Goal: Task Accomplishment & Management: Manage account settings

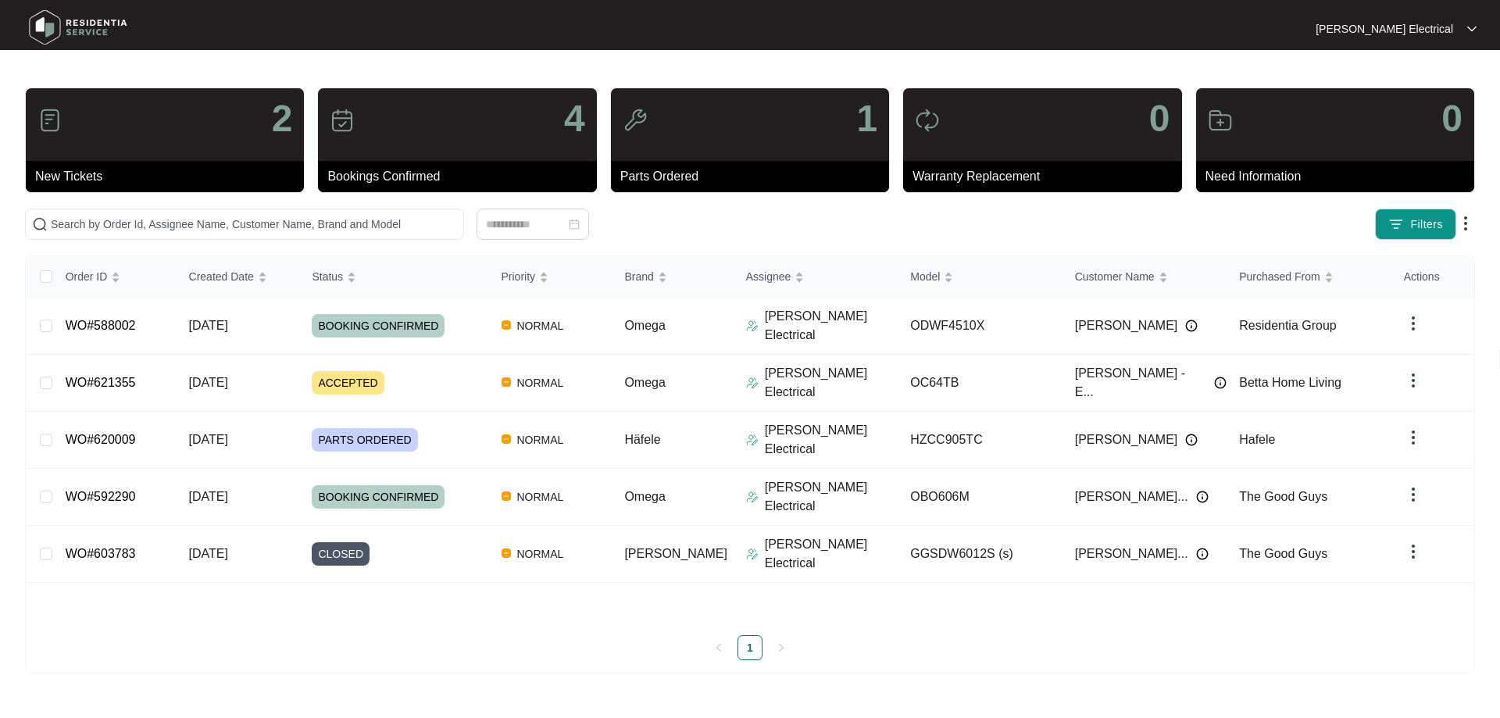
click at [1467, 227] on img at bounding box center [1465, 223] width 19 height 19
click at [432, 559] on div "Order ID Created Date Status Priority Brand Assignee Model Customer Name Purcha…" at bounding box center [750, 439] width 1447 height 366
click at [1477, 29] on div "[PERSON_NAME] Electrical [PERSON_NAME] Ele..." at bounding box center [1300, 29] width 366 height 16
click at [1471, 31] on img at bounding box center [1471, 29] width 9 height 8
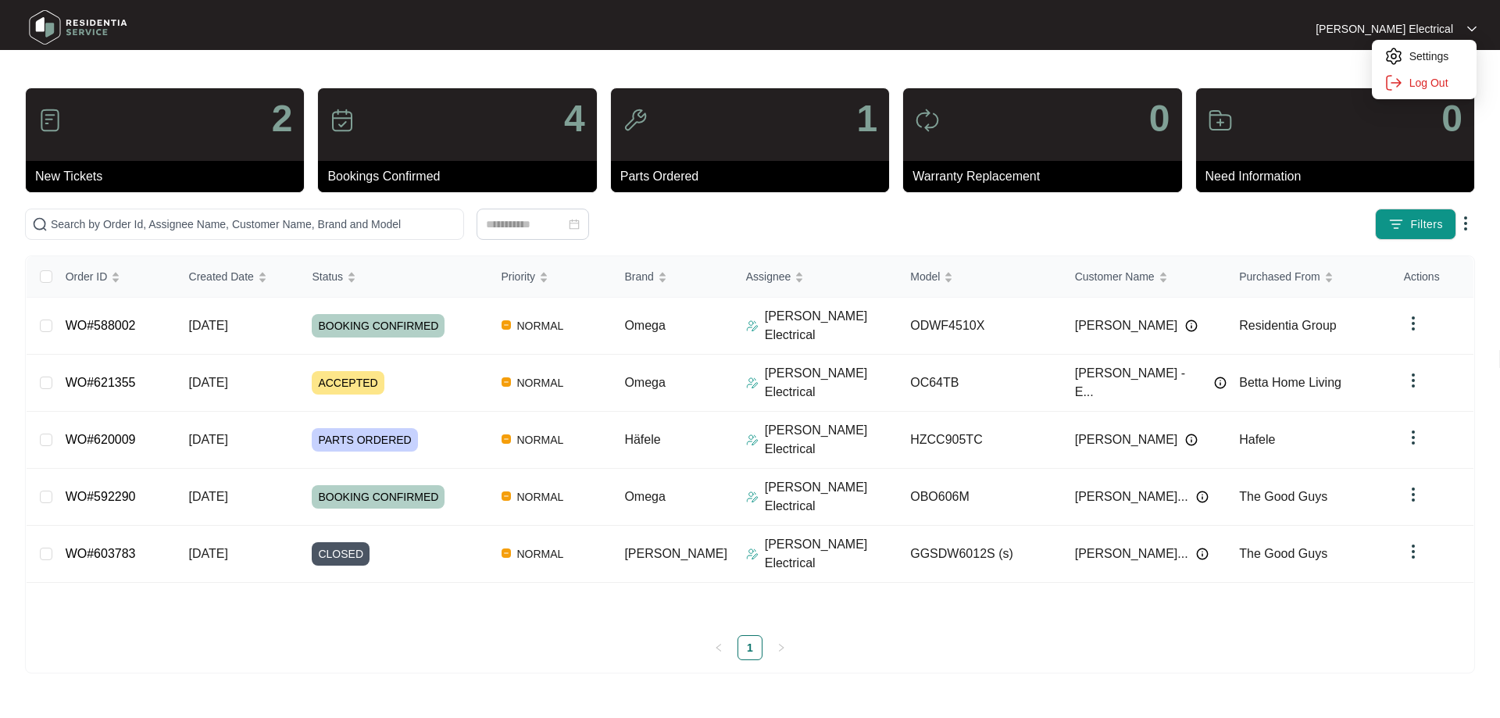
click at [1471, 31] on img at bounding box center [1471, 29] width 9 height 8
click at [1470, 27] on img at bounding box center [1471, 29] width 9 height 8
click at [1410, 62] on p "Settings" at bounding box center [1437, 56] width 55 height 16
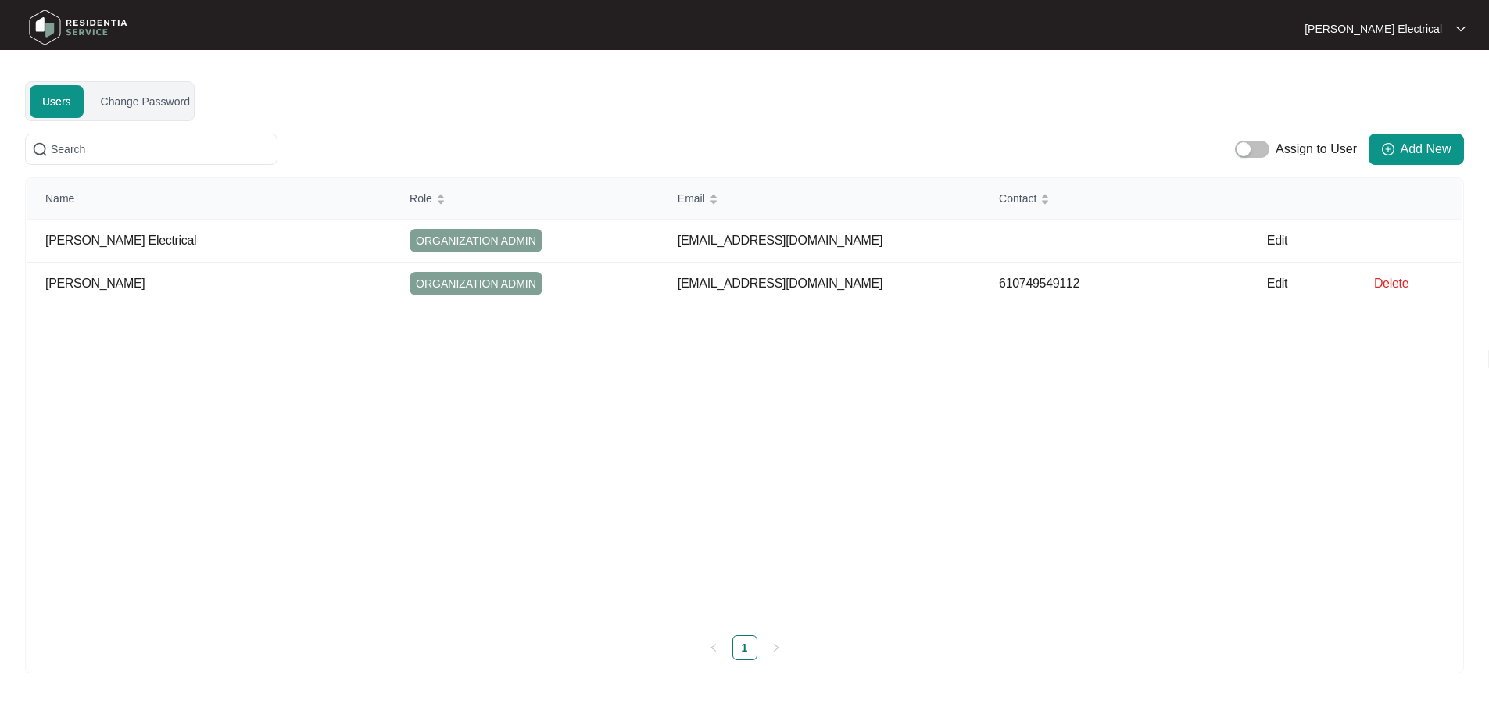
click at [1462, 27] on img at bounding box center [1460, 29] width 9 height 8
drag, startPoint x: 332, startPoint y: 133, endPoint x: 134, endPoint y: 52, distance: 213.4
click at [332, 131] on div "Users Change Password Assign to User Add New Name Role Email Contact [PERSON_NA…" at bounding box center [744, 377] width 1439 height 592
click at [61, 27] on img at bounding box center [77, 27] width 109 height 47
